Goal: Task Accomplishment & Management: Use online tool/utility

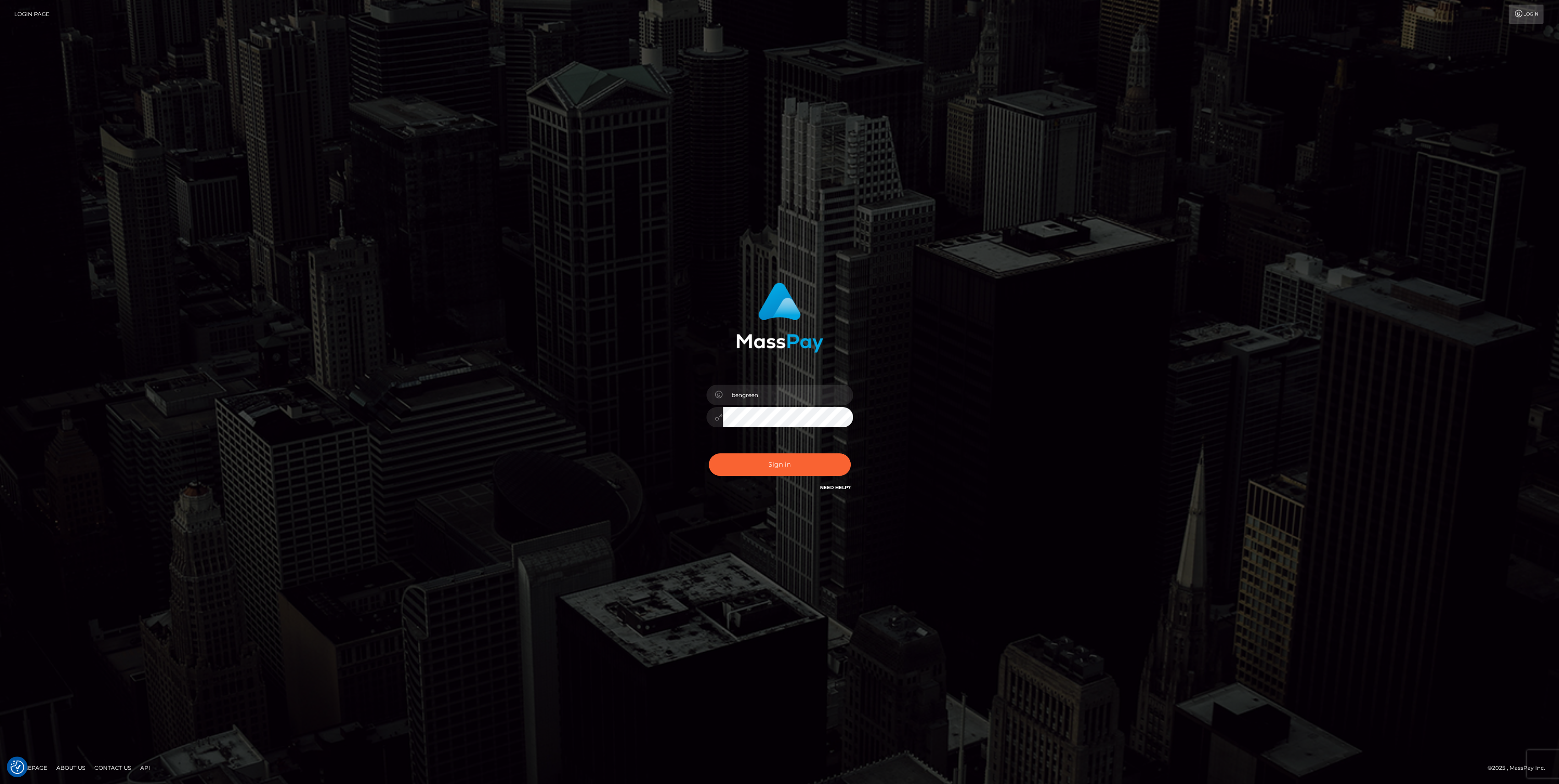
click at [825, 483] on h6 "Need Help?" at bounding box center [835, 487] width 31 height 8
click at [825, 462] on div "Sign in Need Help?" at bounding box center [780, 468] width 160 height 41
checkbox input "true"
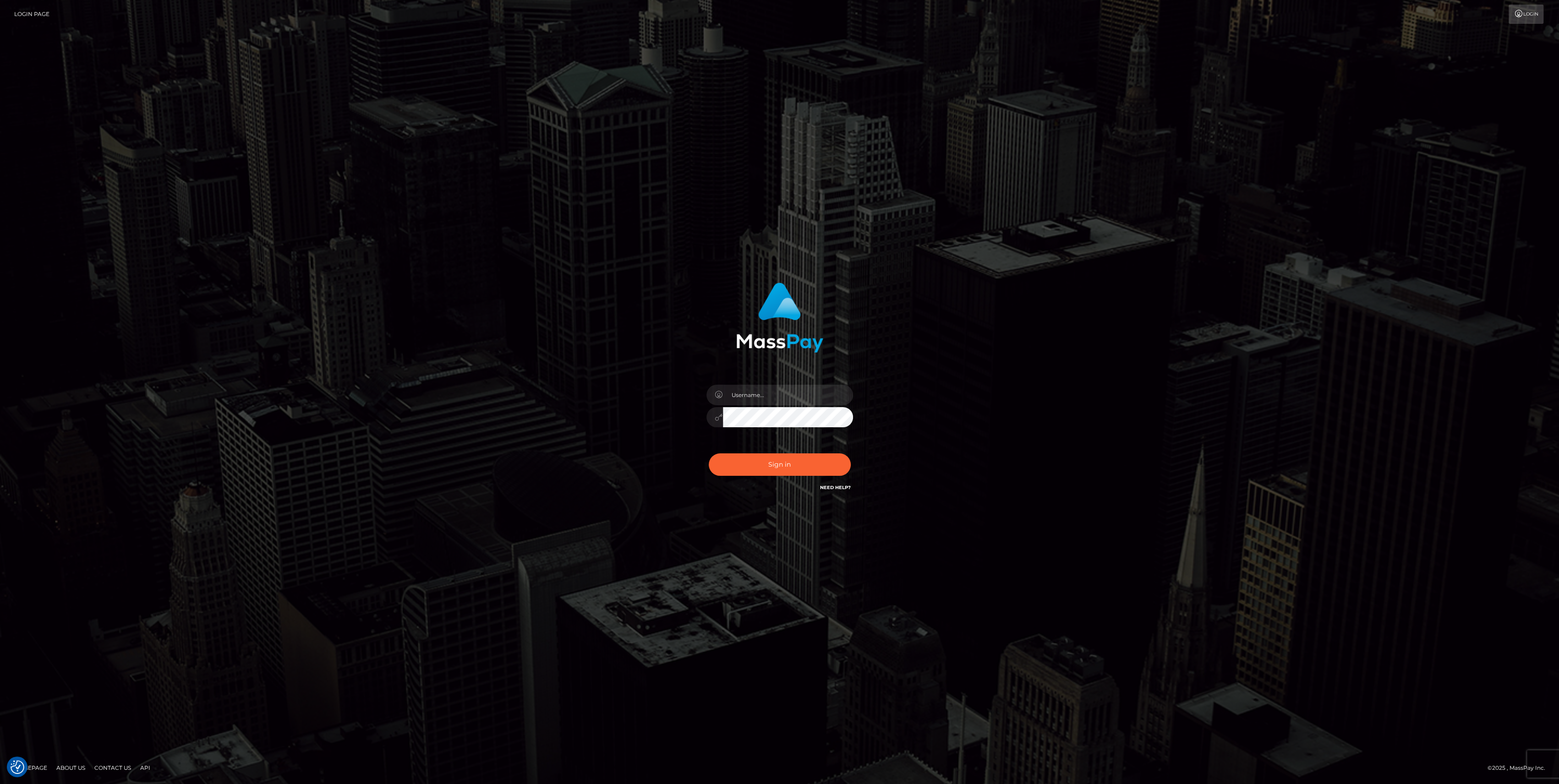
checkbox input "true"
type input "bengreen"
click at [746, 459] on button "Sign in" at bounding box center [780, 464] width 142 height 22
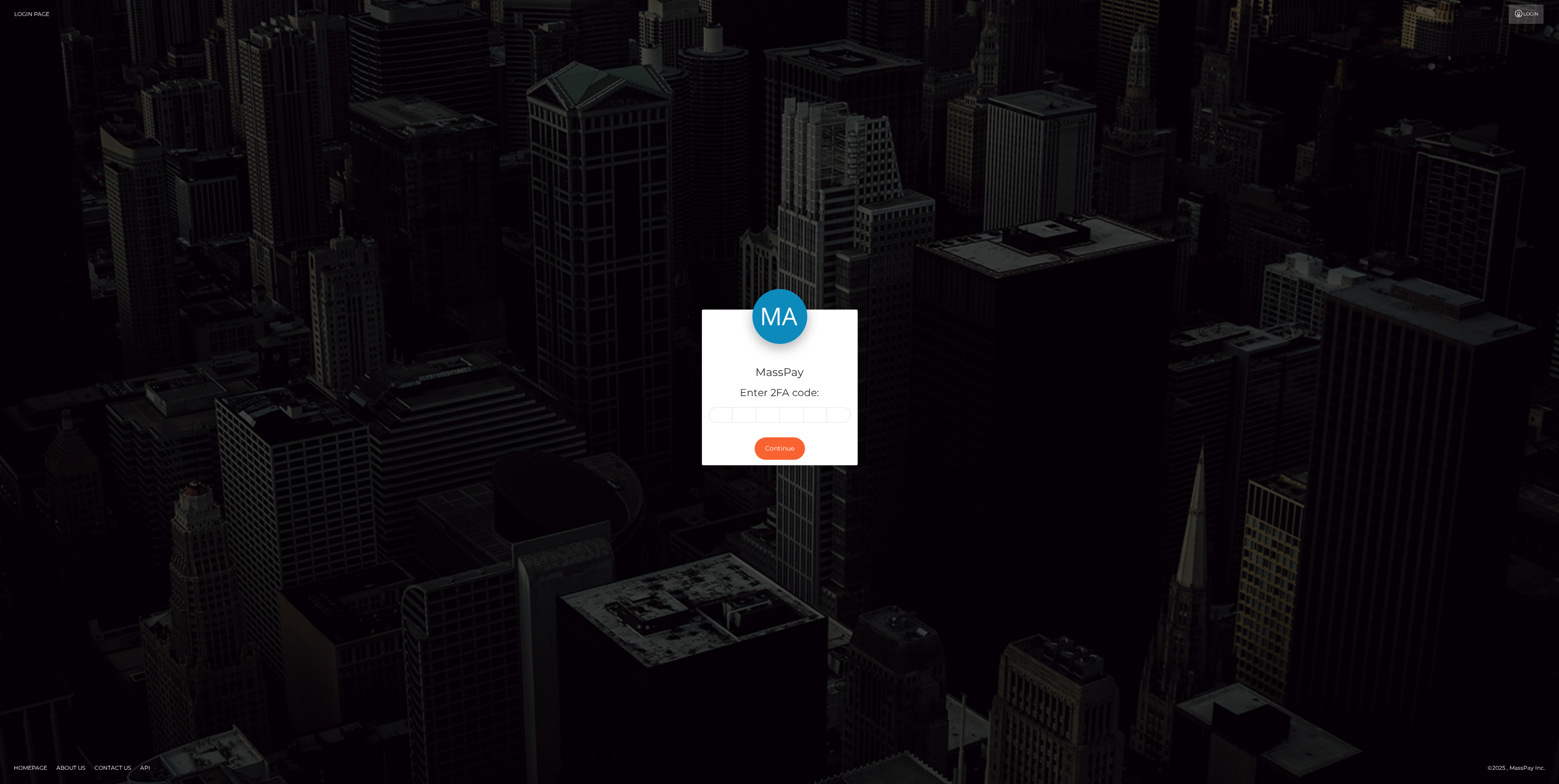
type input "4"
type input "2"
type input "9"
type input "0"
type input "1"
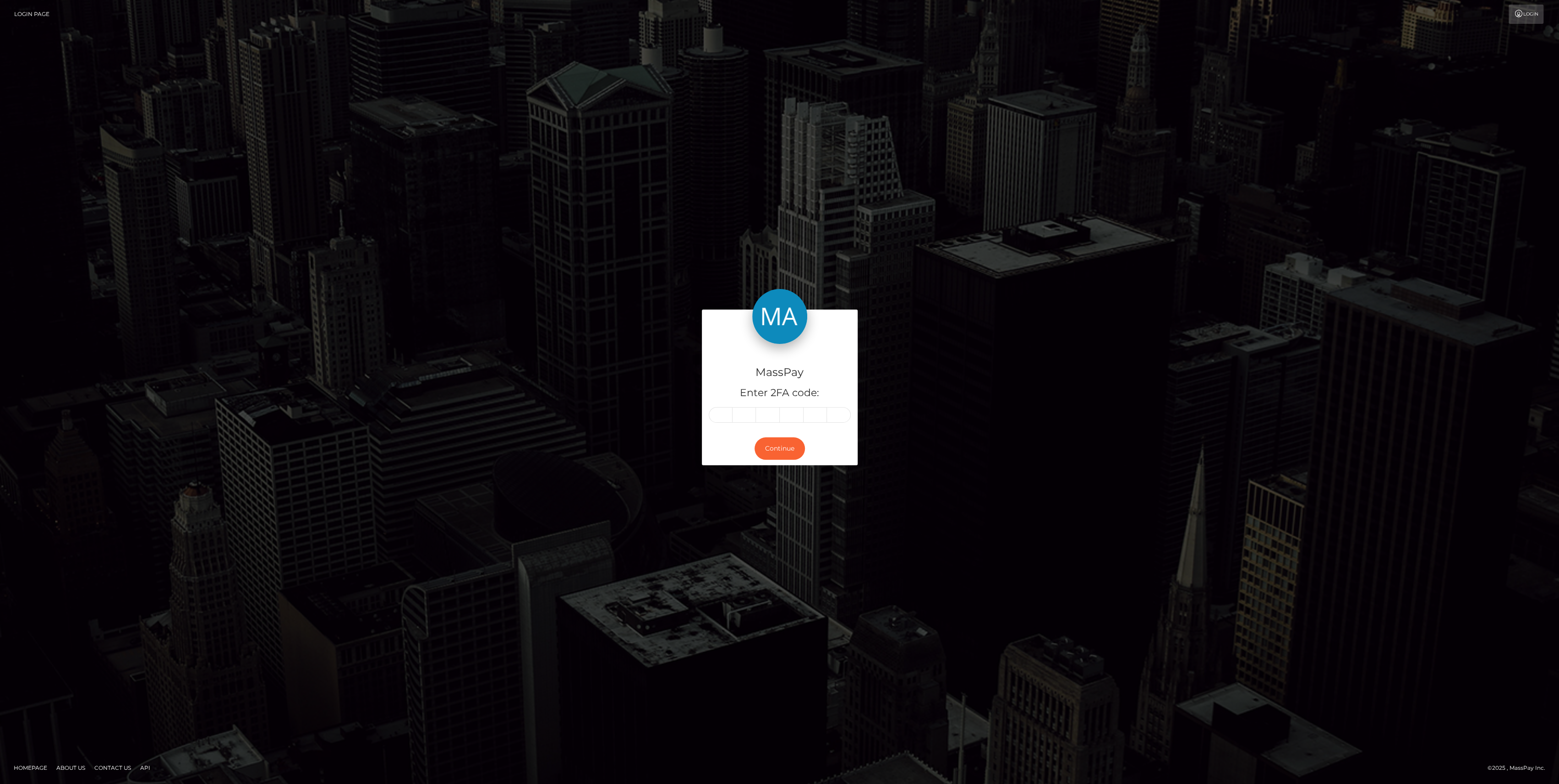
type input "3"
click at [776, 452] on button "Continue" at bounding box center [780, 448] width 50 height 22
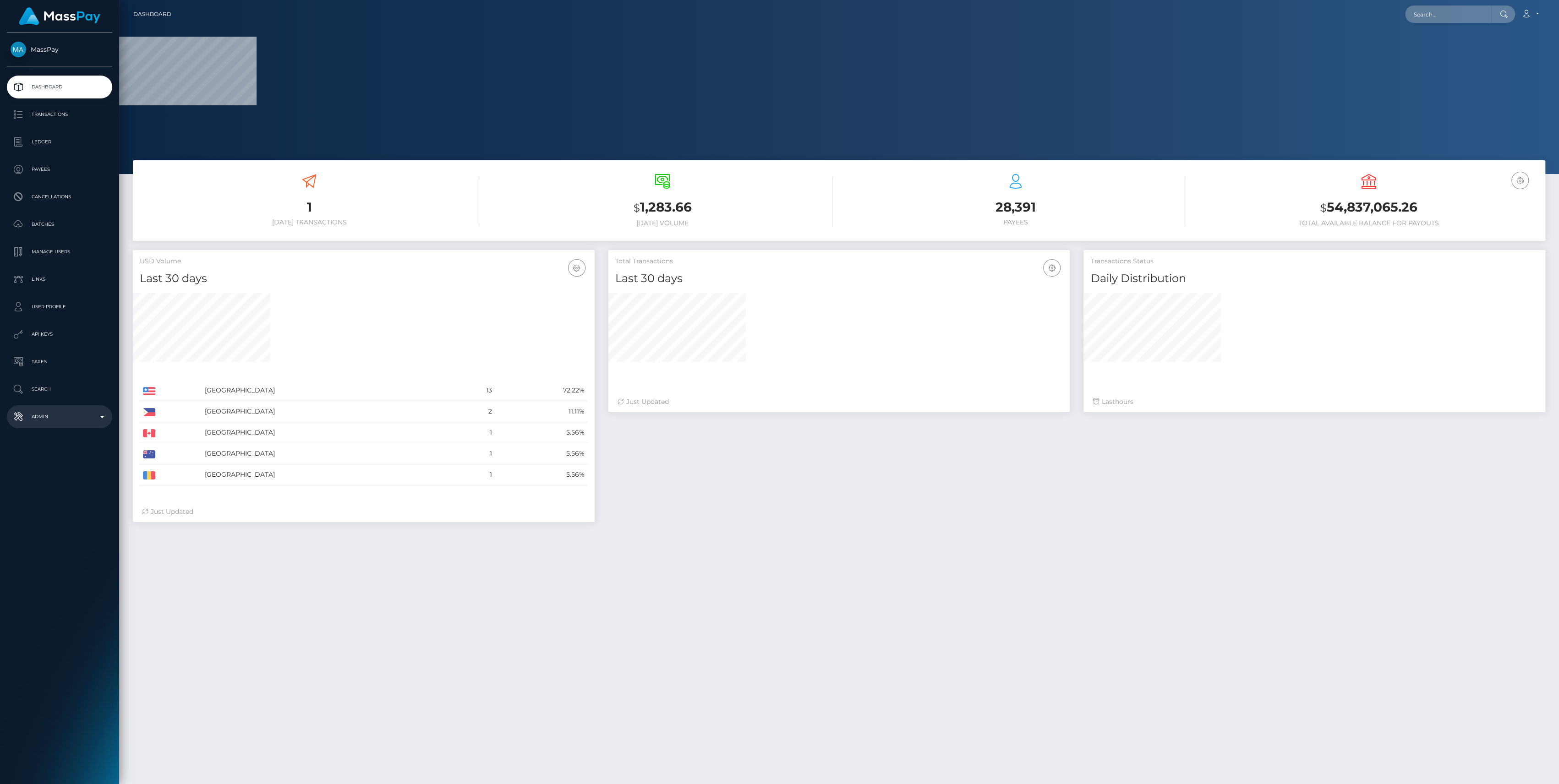
click at [63, 424] on link "Admin" at bounding box center [59, 417] width 105 height 23
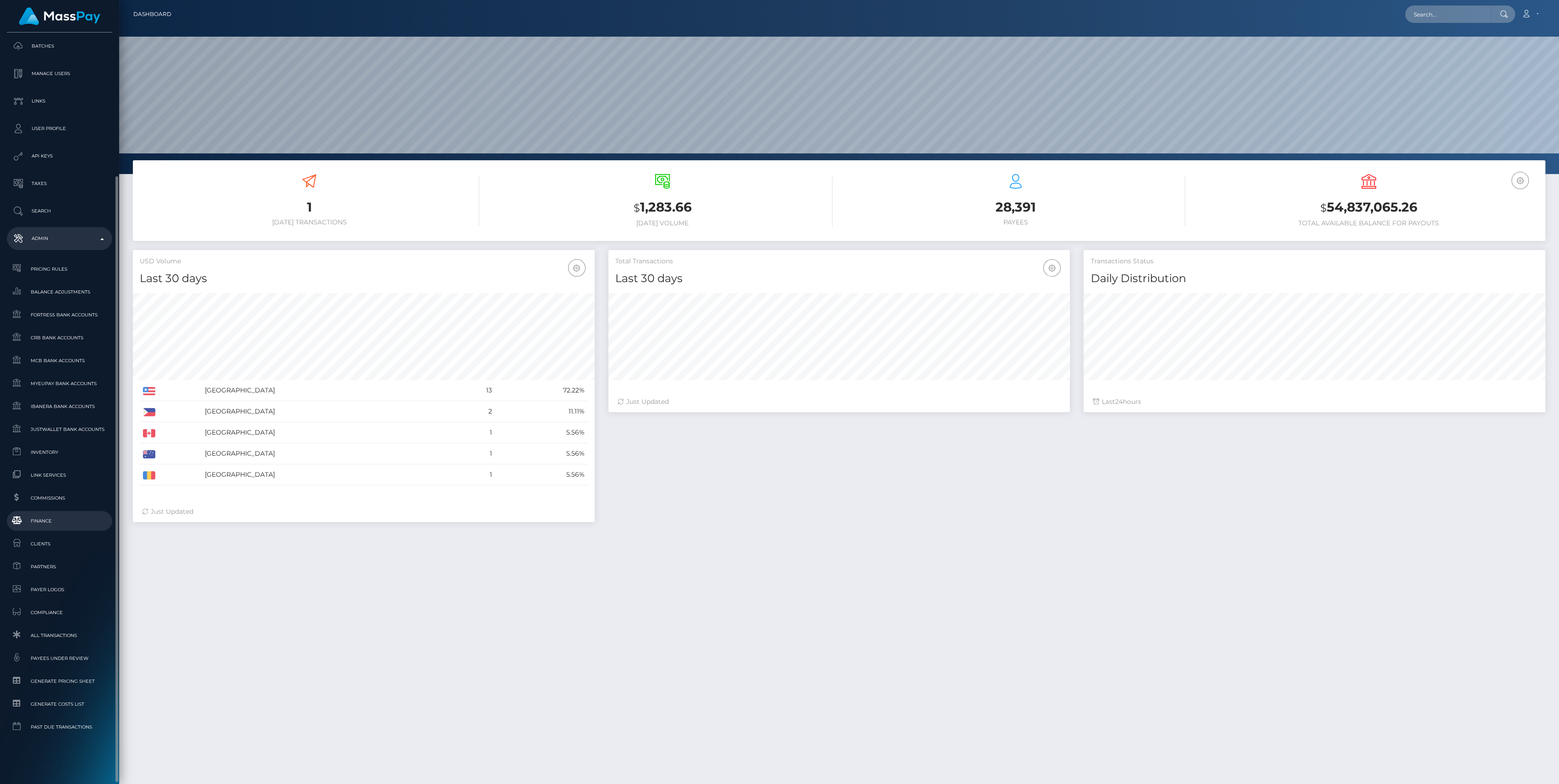
scroll to position [162, 462]
click at [53, 529] on link "Finance" at bounding box center [59, 521] width 105 height 20
click at [71, 454] on span "Inventory" at bounding box center [59, 452] width 98 height 10
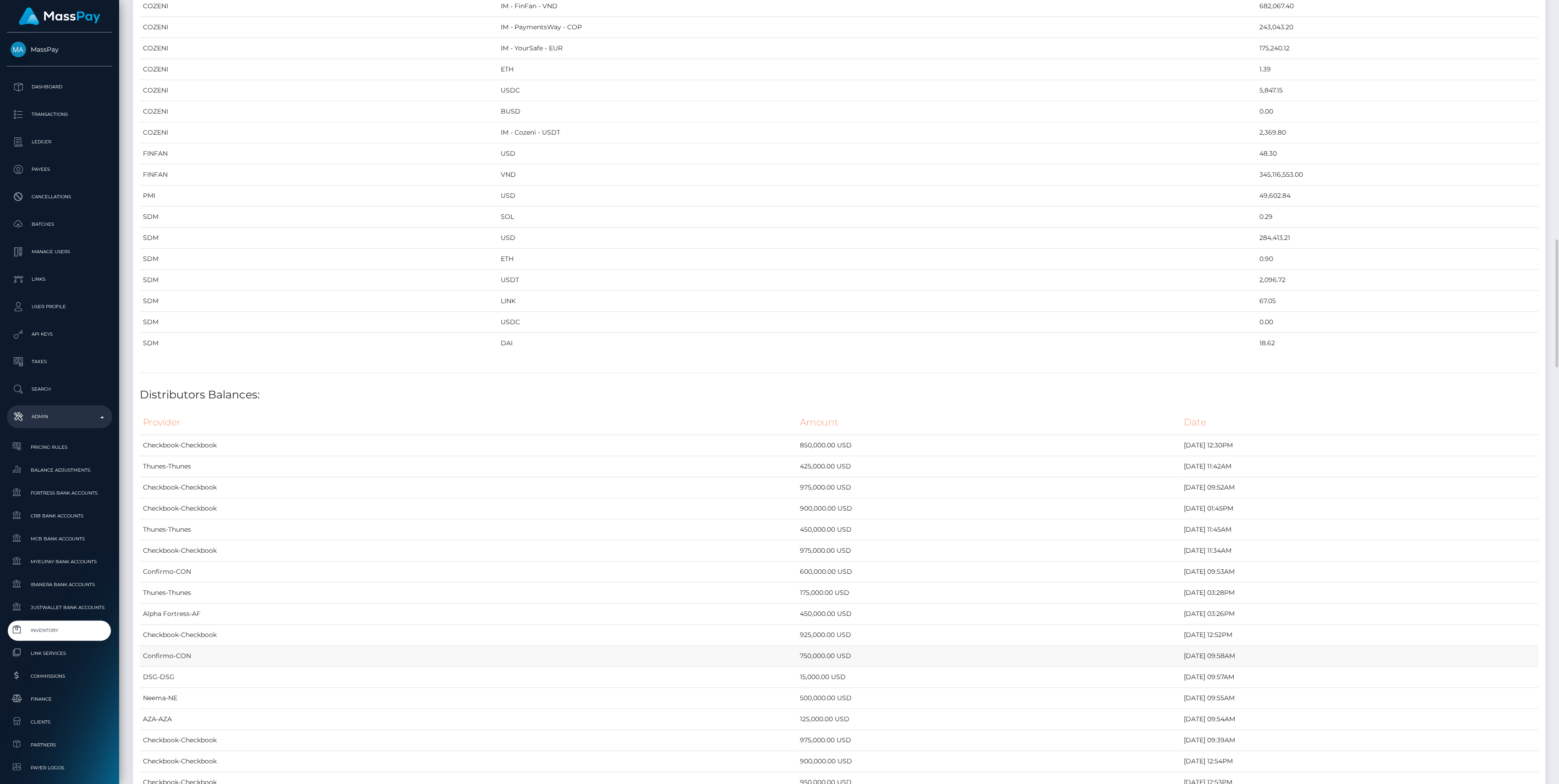
scroll to position [1404, 0]
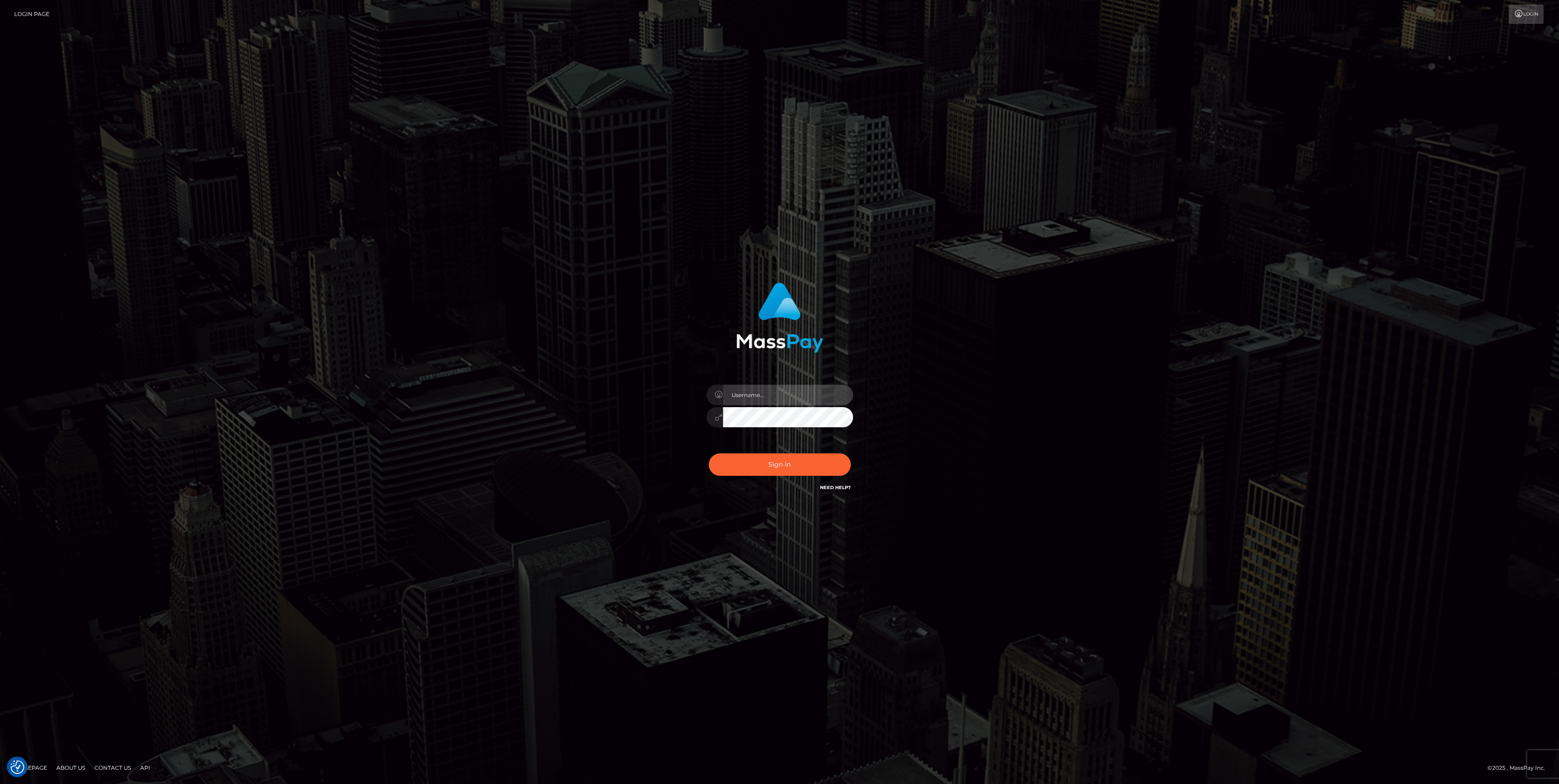
type input "bengreen"
click at [779, 449] on div "Sign in Need Help?" at bounding box center [780, 468] width 160 height 41
click at [781, 455] on button "Sign in" at bounding box center [780, 464] width 142 height 22
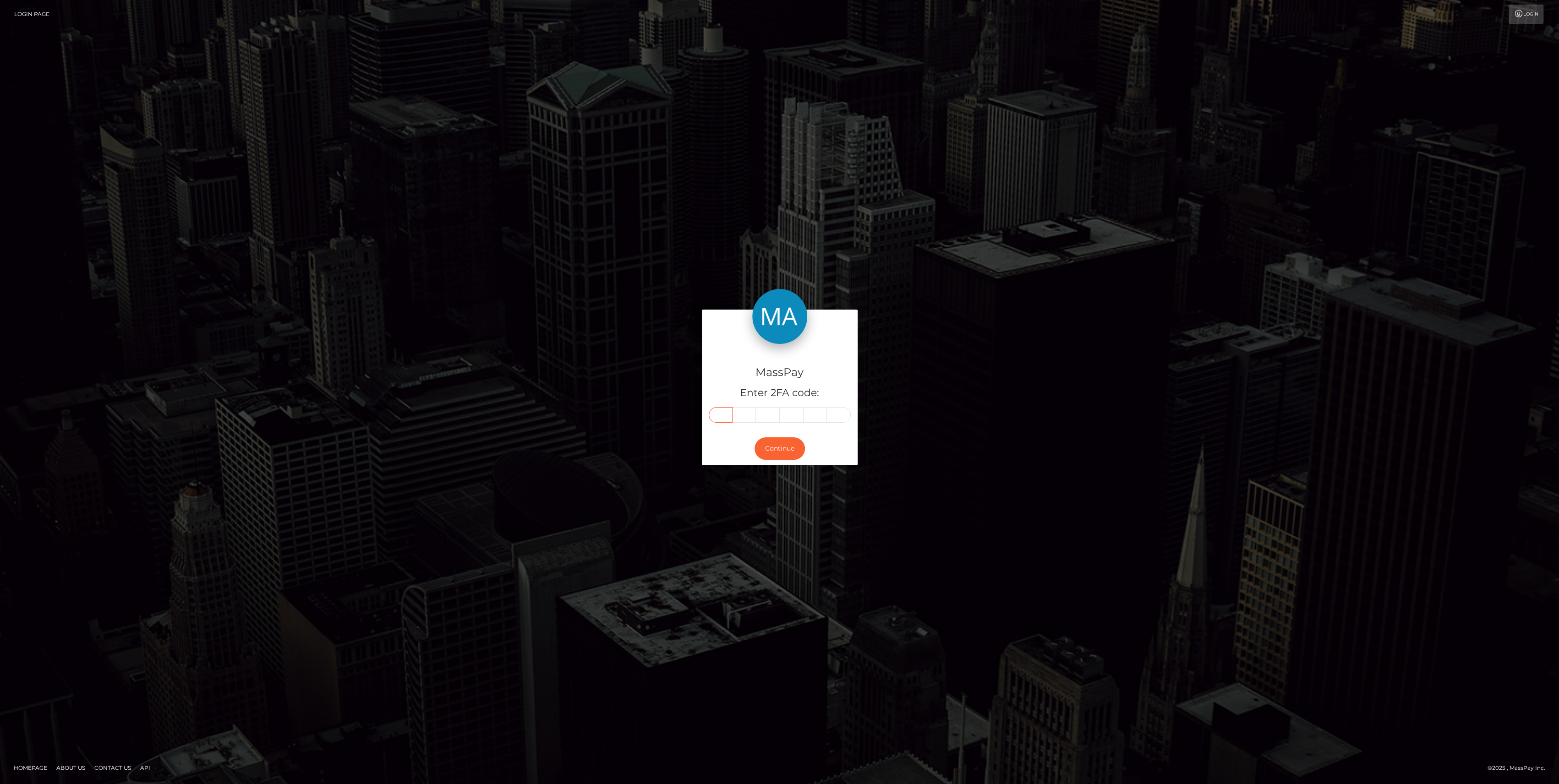
click at [729, 418] on input "text" at bounding box center [720, 415] width 24 height 16
paste input "3"
type input "3"
type input "8"
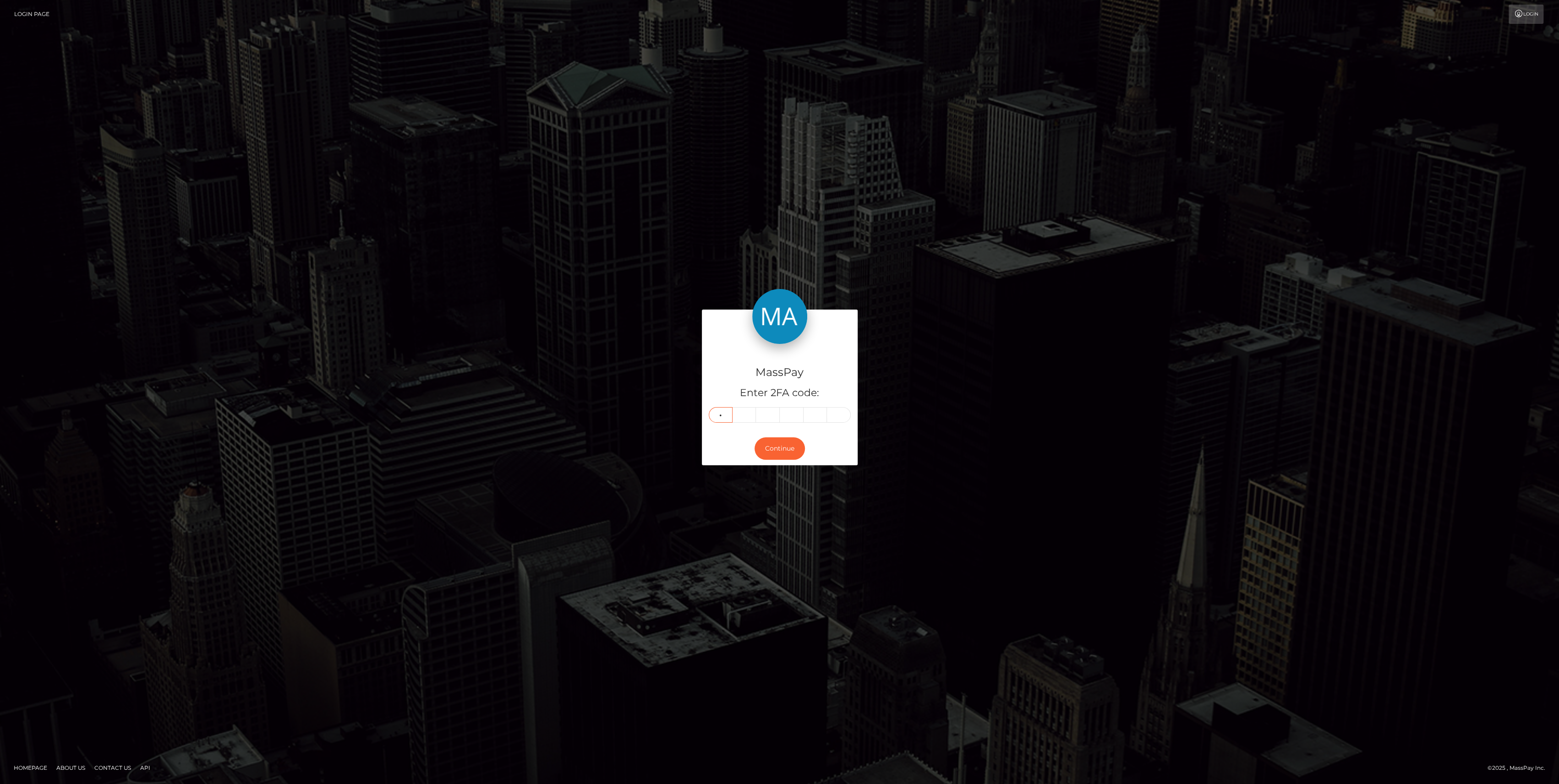
type input "2"
type input "5"
type input "0"
click at [778, 451] on button "Continue" at bounding box center [780, 448] width 50 height 22
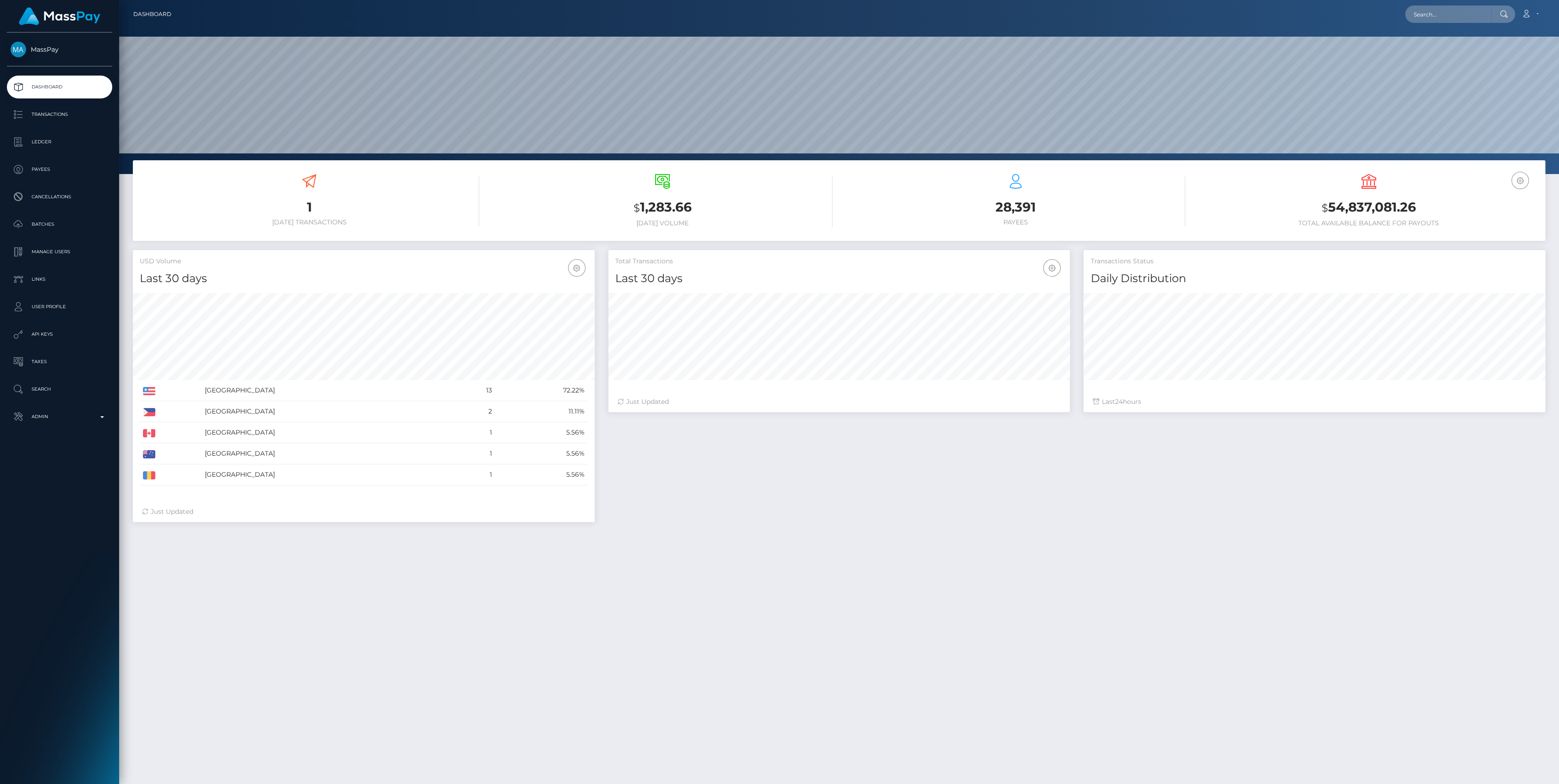
scroll to position [162, 462]
click at [74, 125] on link "Transactions" at bounding box center [59, 114] width 105 height 23
click at [70, 140] on p "Ledger" at bounding box center [59, 142] width 98 height 14
click at [54, 418] on p "Admin" at bounding box center [59, 416] width 98 height 14
click at [46, 635] on span "Inventory" at bounding box center [59, 630] width 98 height 10
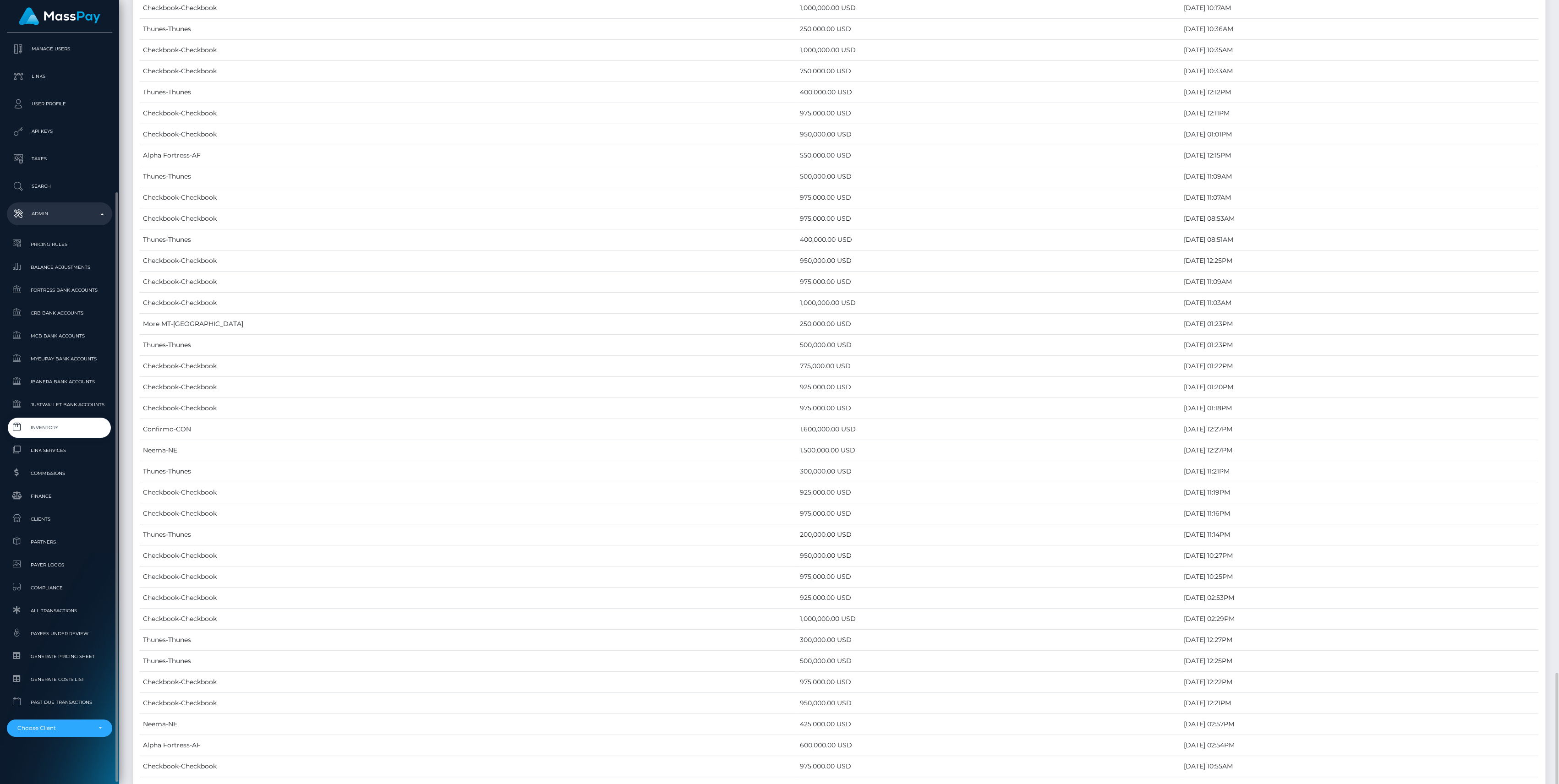
scroll to position [3664, 0]
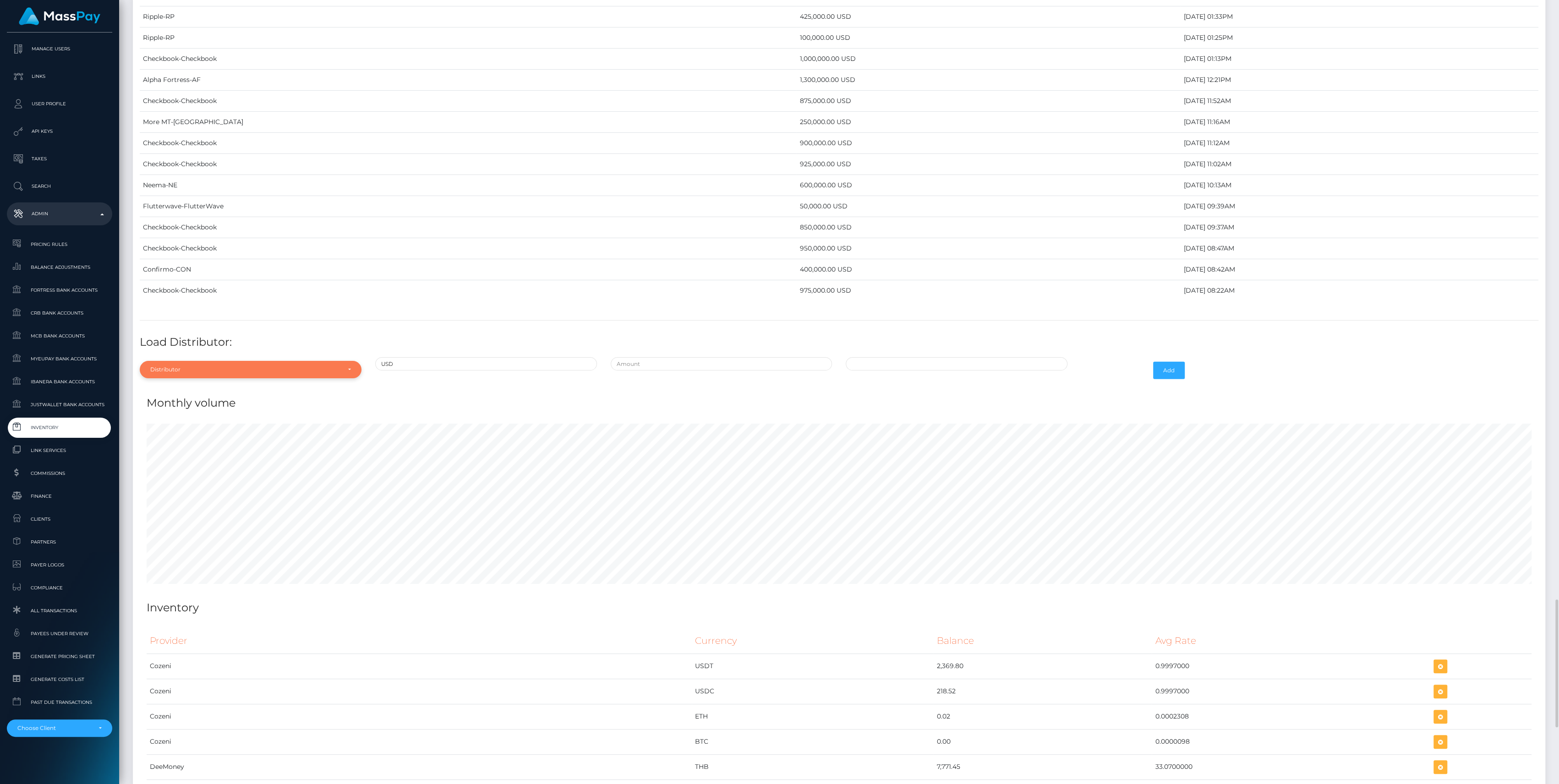
click at [216, 366] on div "Distributor" at bounding box center [245, 370] width 190 height 7
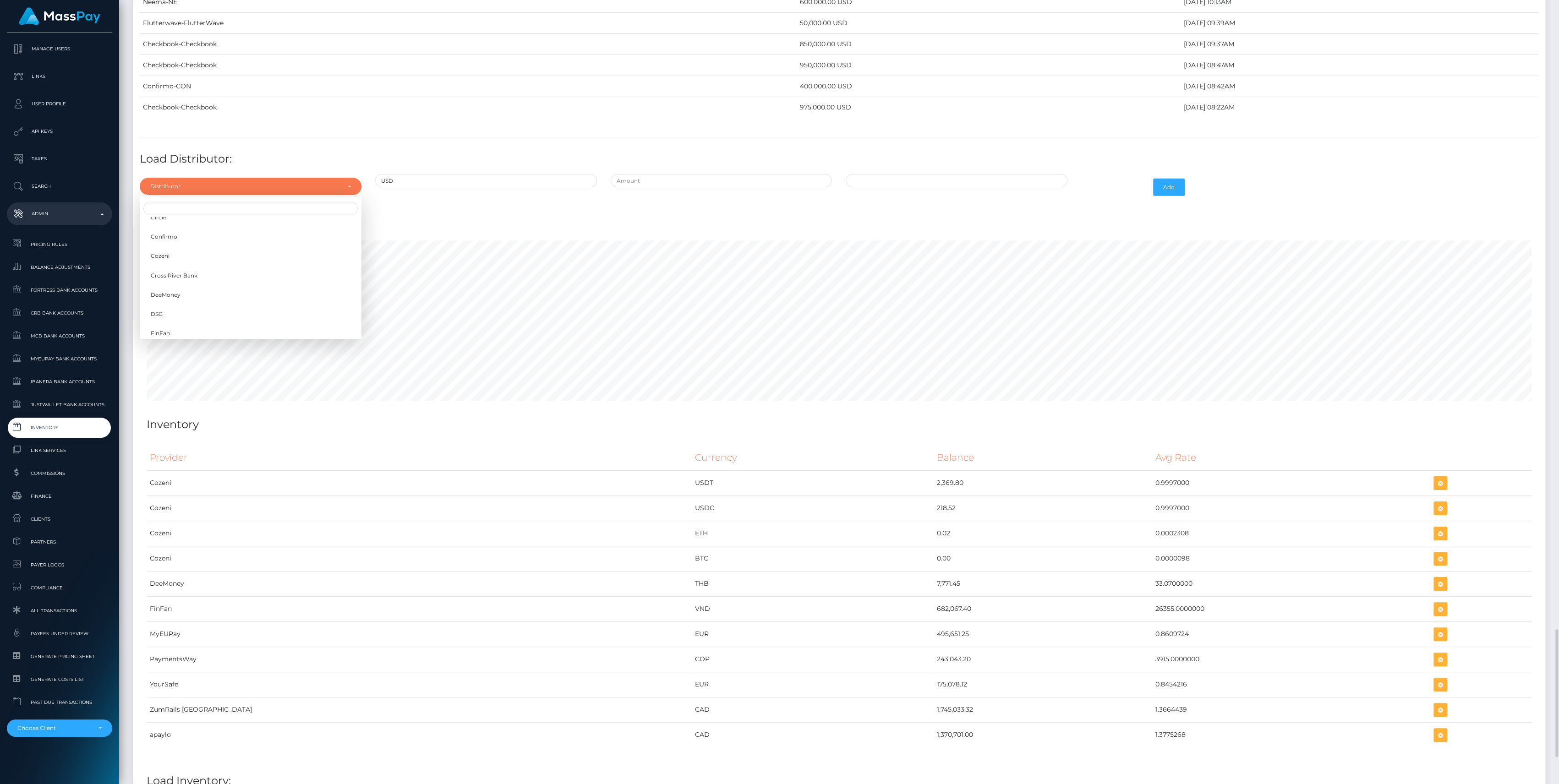
scroll to position [140, 0]
click at [304, 215] on link "Checkbook" at bounding box center [251, 223] width 222 height 17
select select "7"
click at [674, 174] on input "text" at bounding box center [721, 181] width 222 height 13
type input "$975,000.0000000"
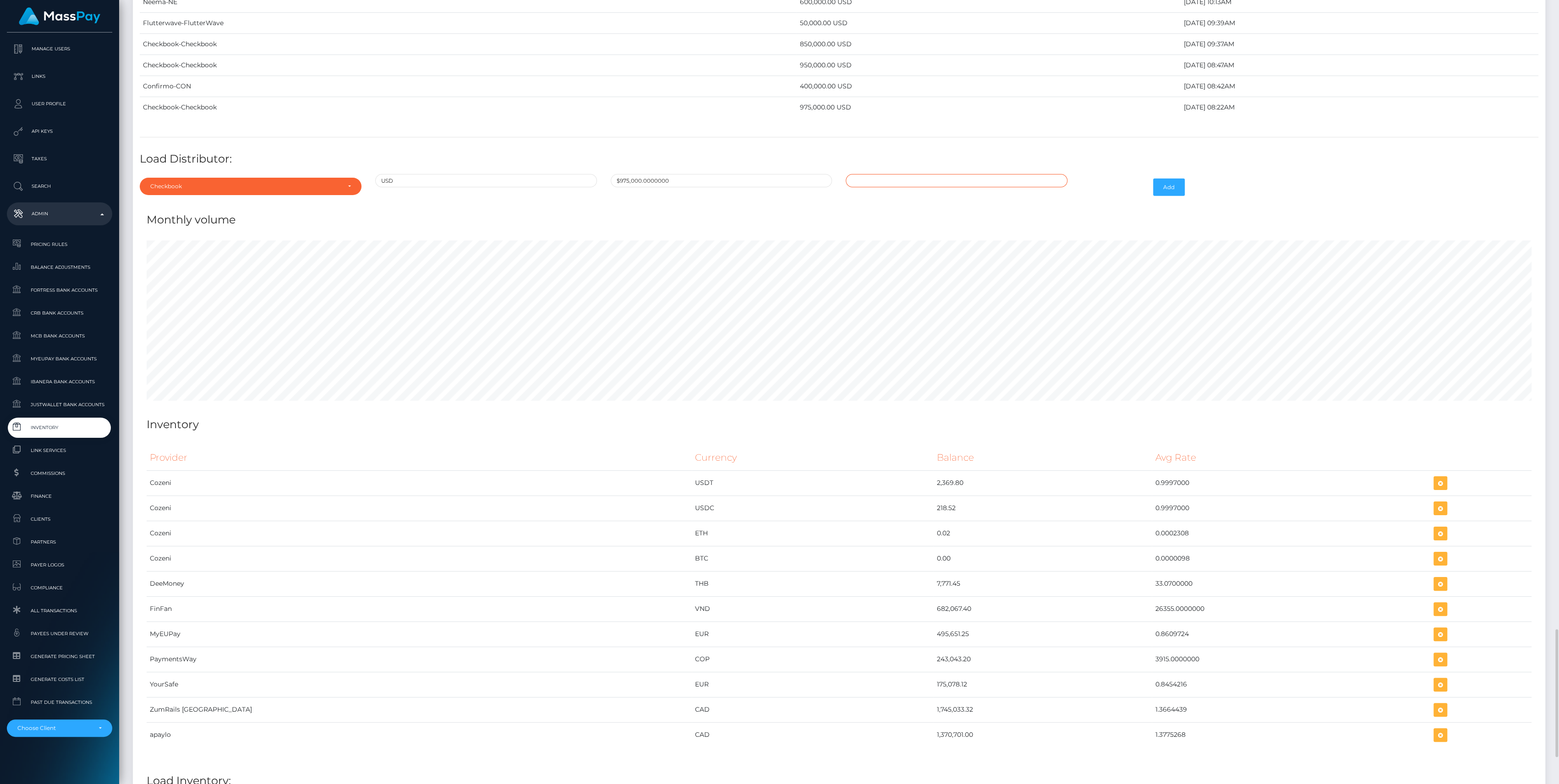
type input "09/26/2025 1:34 PM"
click at [1178, 180] on button "Add" at bounding box center [1169, 187] width 31 height 18
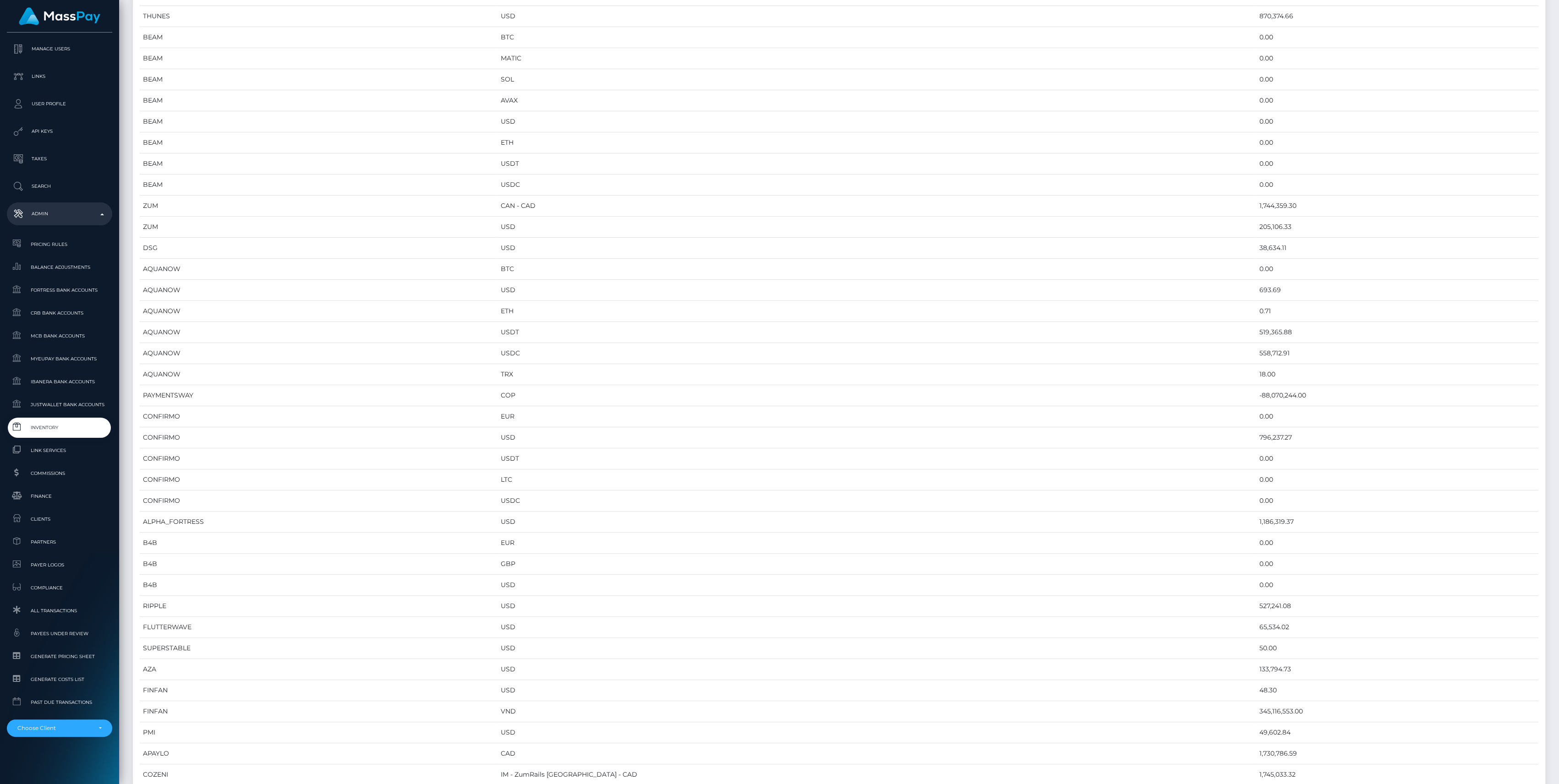
scroll to position [0, 0]
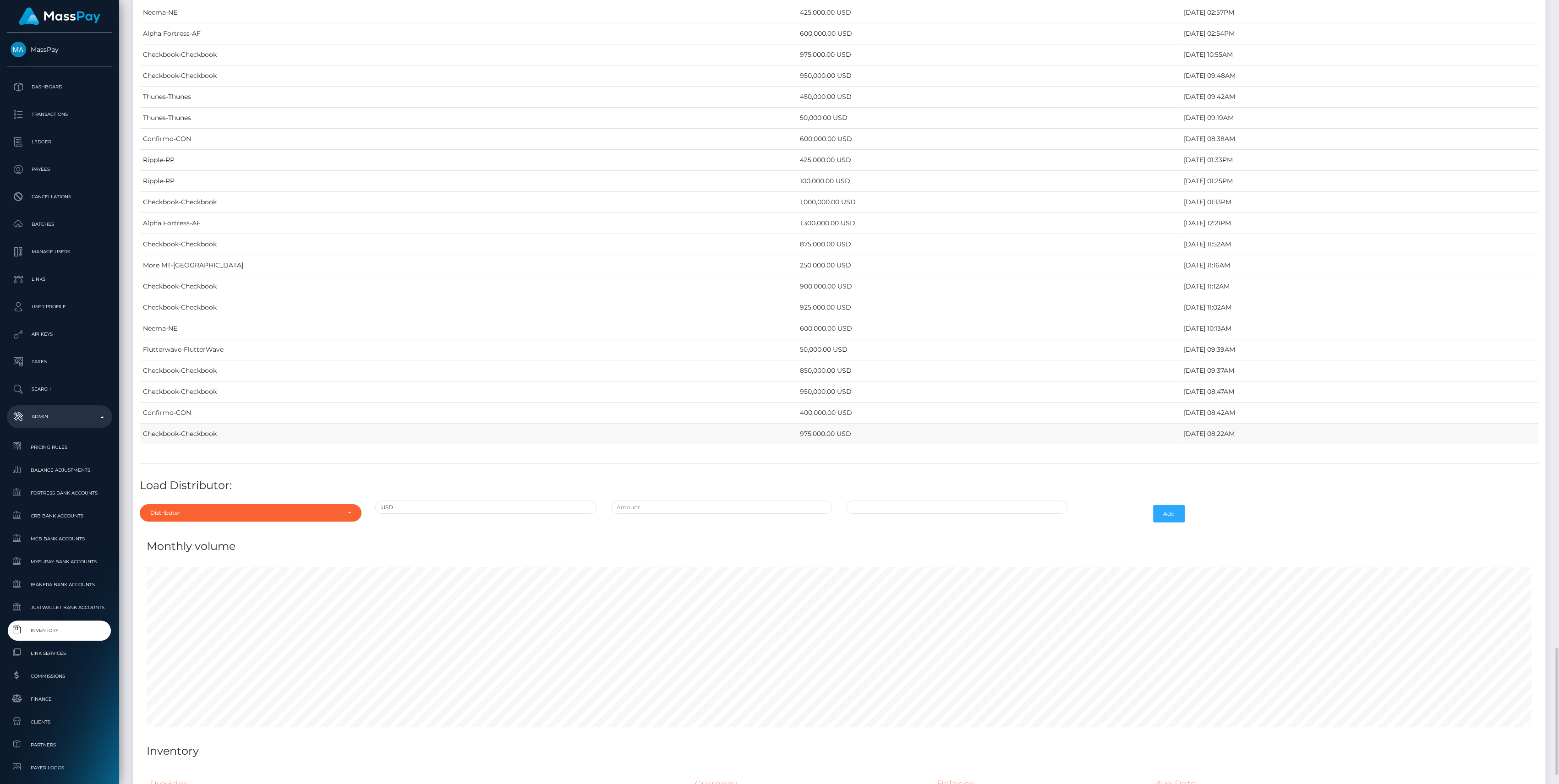
scroll to position [3602, 0]
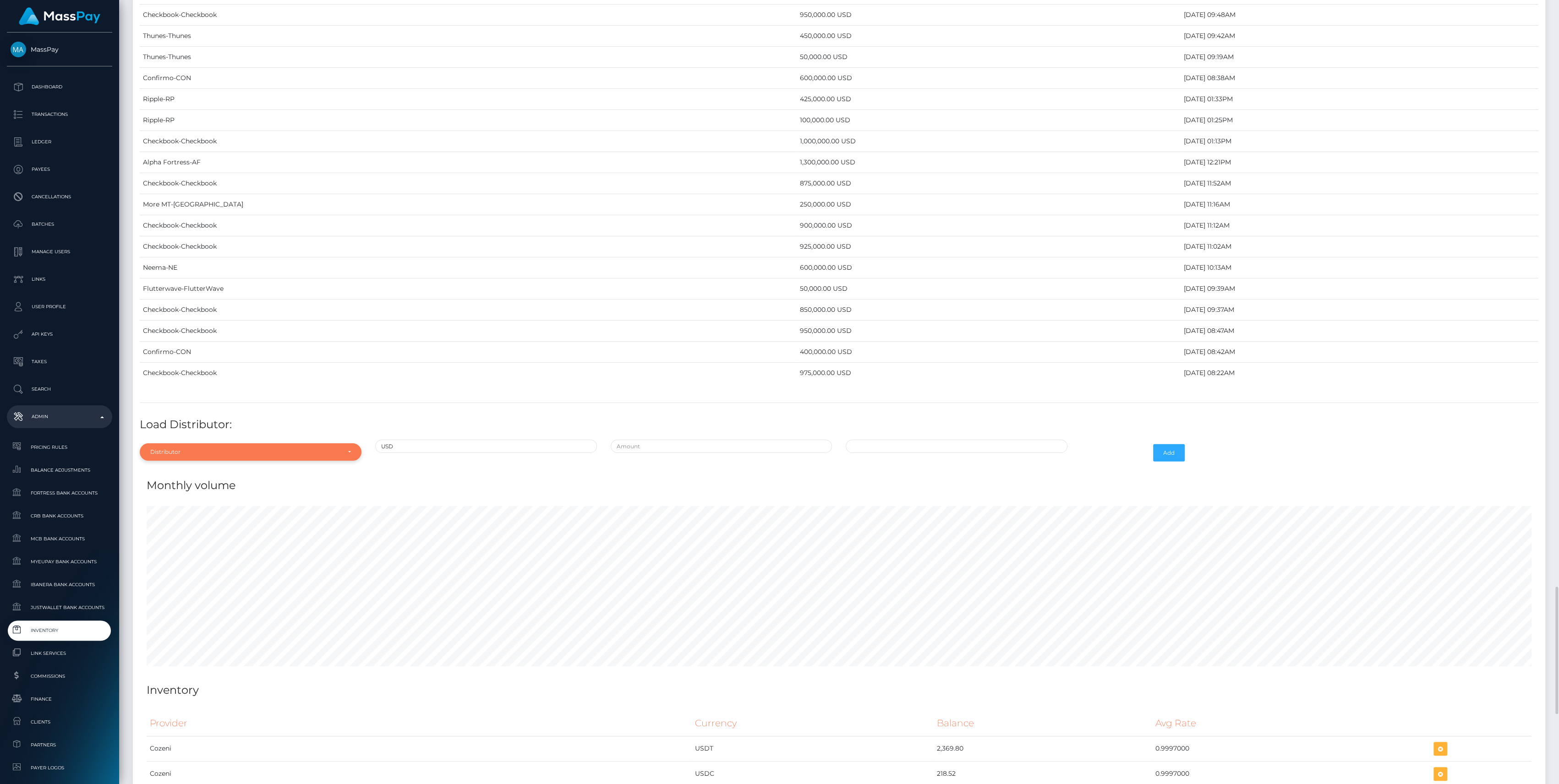
click at [209, 448] on div "Distributor" at bounding box center [245, 452] width 190 height 7
click at [178, 306] on input "Search" at bounding box center [251, 313] width 214 height 13
type input "st"
click at [185, 365] on link "Strike" at bounding box center [251, 373] width 222 height 17
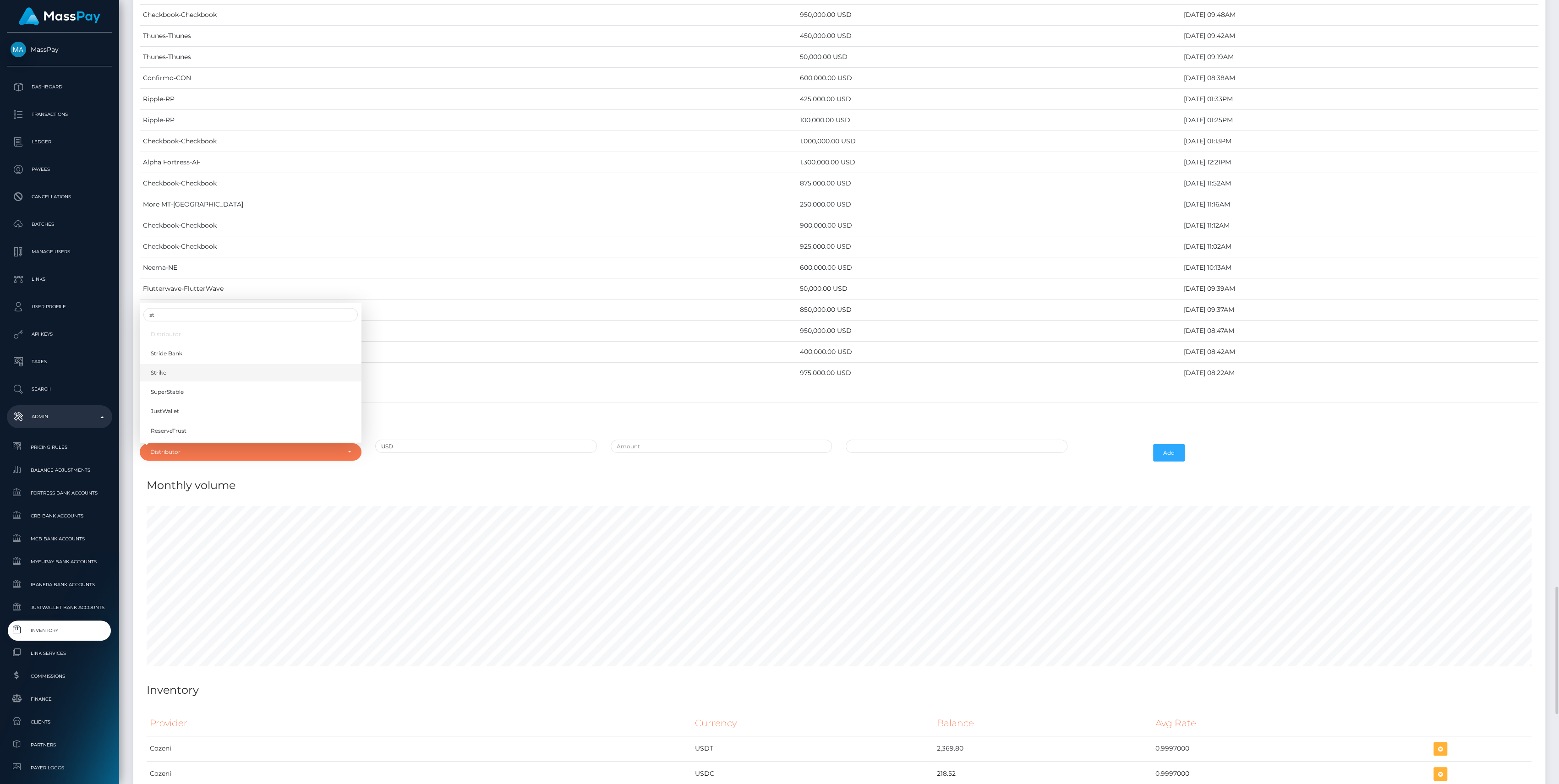
select select "43"
click at [775, 440] on input "text" at bounding box center [721, 446] width 222 height 13
type input "$250,000.0000000"
type input "09/26/2025 1:38 PM"
click at [1177, 444] on button "Add" at bounding box center [1169, 452] width 31 height 18
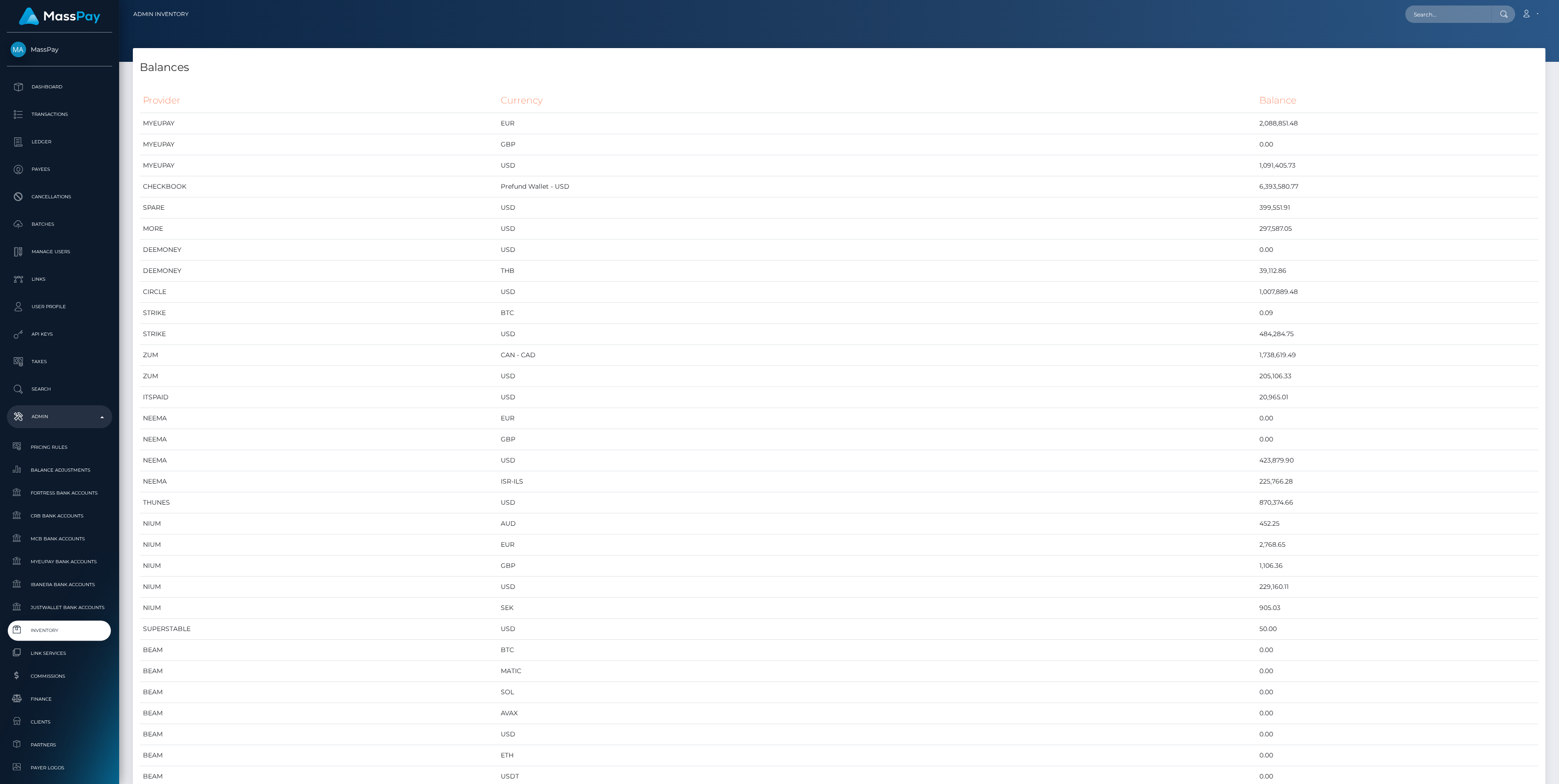
scroll to position [4733, 1412]
